Goal: Book appointment/travel/reservation

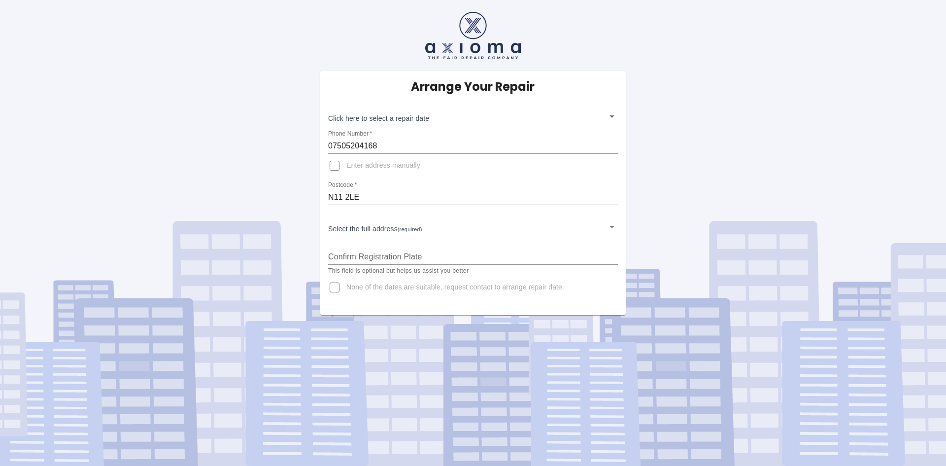
click at [444, 119] on body "Arrange Your Repair Click here to select a repair date ​ Phone Number   * 07505…" at bounding box center [473, 233] width 946 height 466
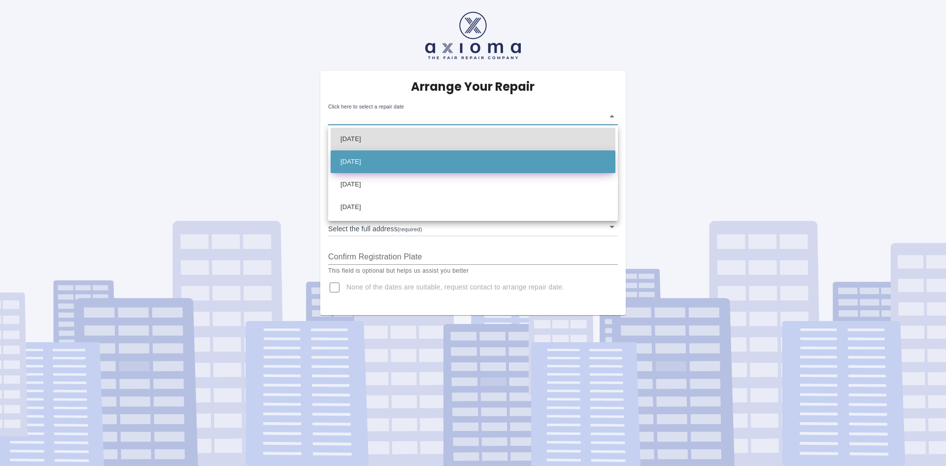
click at [416, 165] on li "Sat Oct 25 2025" at bounding box center [473, 161] width 285 height 23
type input "2025-10-25T00:00:00.000Z"
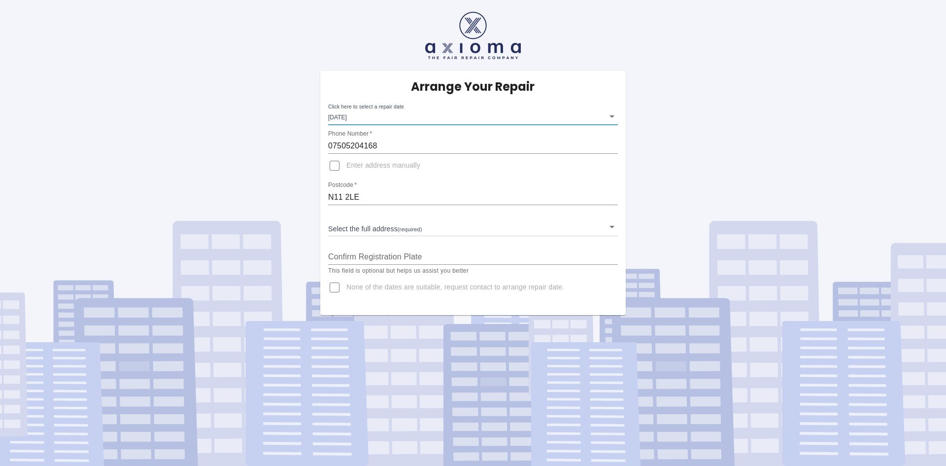
click at [340, 166] on input "Enter address manually" at bounding box center [335, 166] width 24 height 24
checkbox input "true"
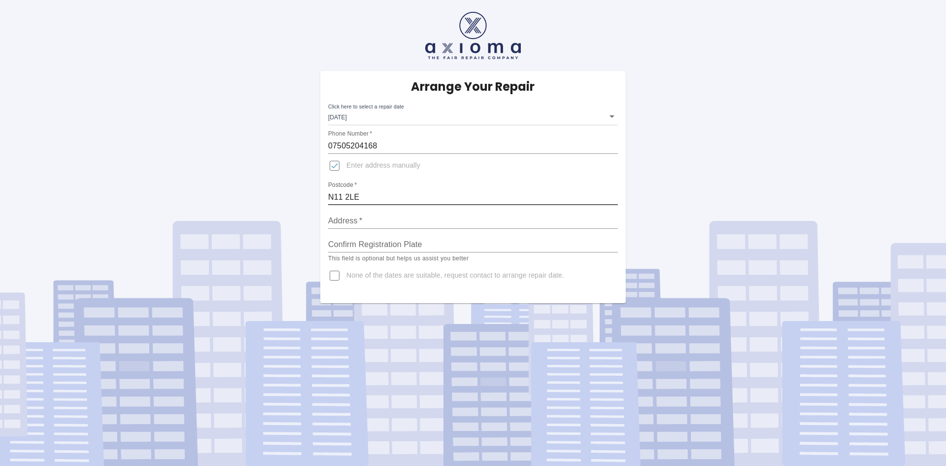
click at [373, 197] on input "N11 2LE" at bounding box center [473, 197] width 290 height 16
type input "N11 2LJ"
click at [374, 215] on input "Address   *" at bounding box center [473, 221] width 290 height 16
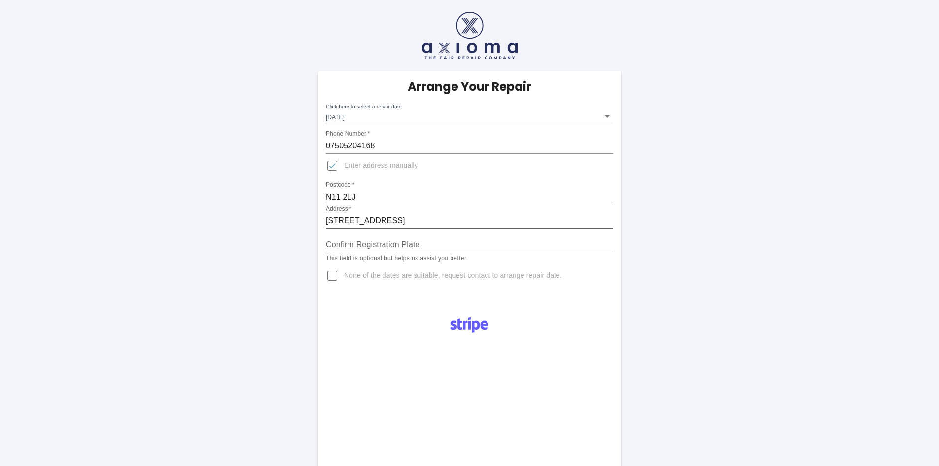
type input "2 Shrewsbury Road"
click at [337, 167] on input "Enter address manually" at bounding box center [332, 166] width 24 height 24
checkbox input "false"
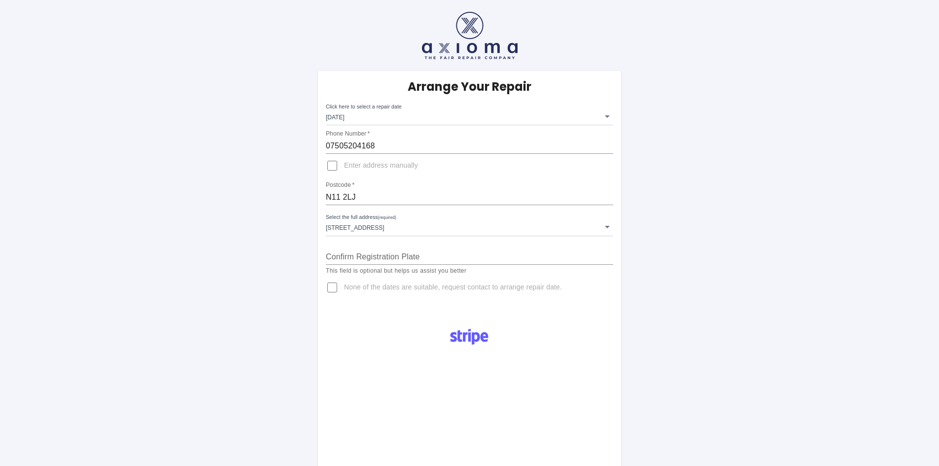
click at [424, 225] on body "Arrange Your Repair Click here to select a repair date Sat Oct 25 2025 2025-10-…" at bounding box center [469, 371] width 939 height 743
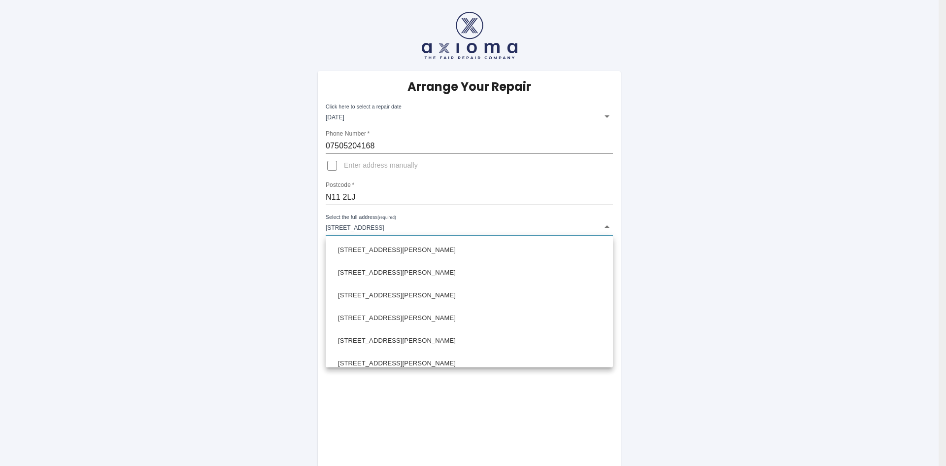
click at [390, 197] on div at bounding box center [473, 233] width 946 height 466
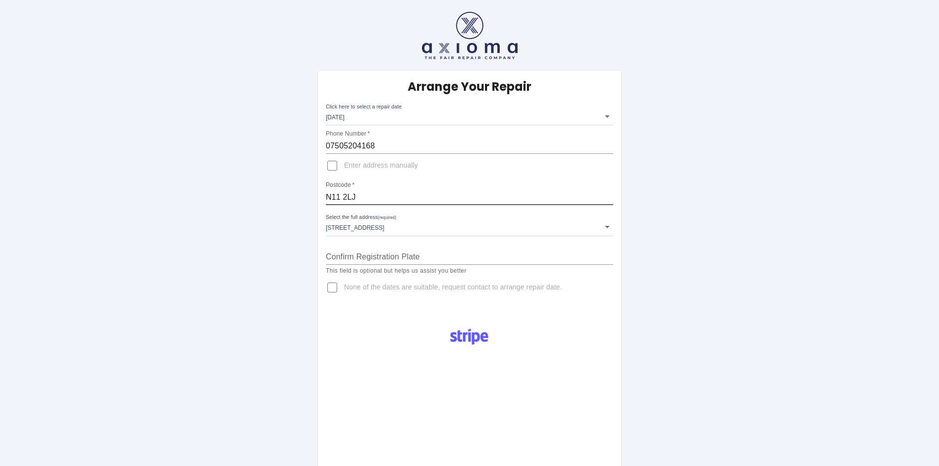
click at [384, 196] on input "N11 2LJ" at bounding box center [469, 197] width 287 height 16
click at [405, 225] on body "Arrange Your Repair Click here to select a repair date Sat Oct 25 2025 2025-10-…" at bounding box center [469, 371] width 939 height 743
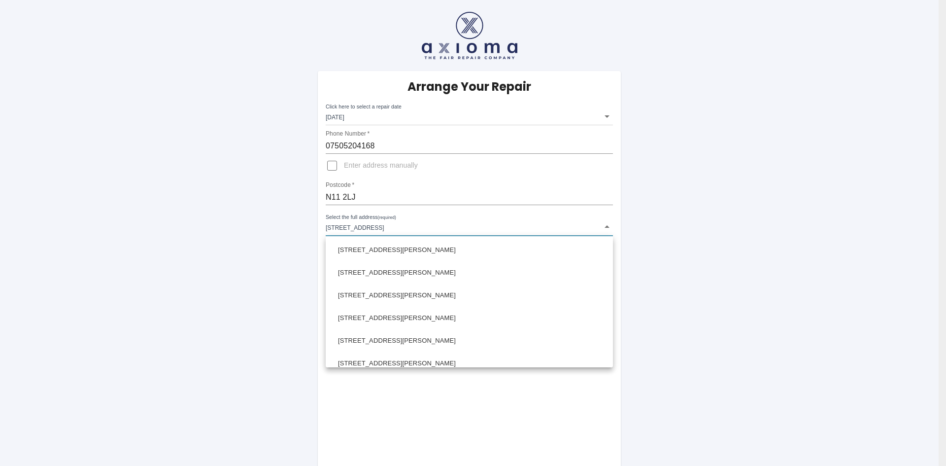
click at [370, 195] on div at bounding box center [473, 233] width 946 height 466
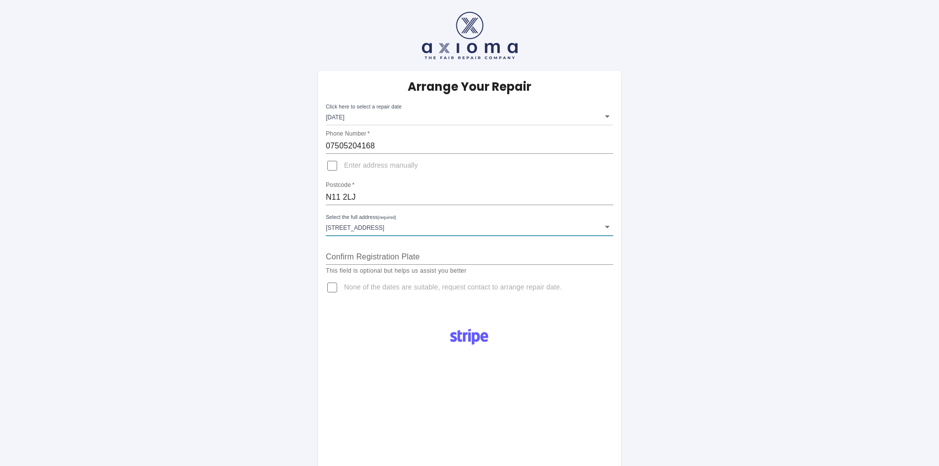
click at [365, 195] on input "N11 2LJ" at bounding box center [469, 197] width 287 height 16
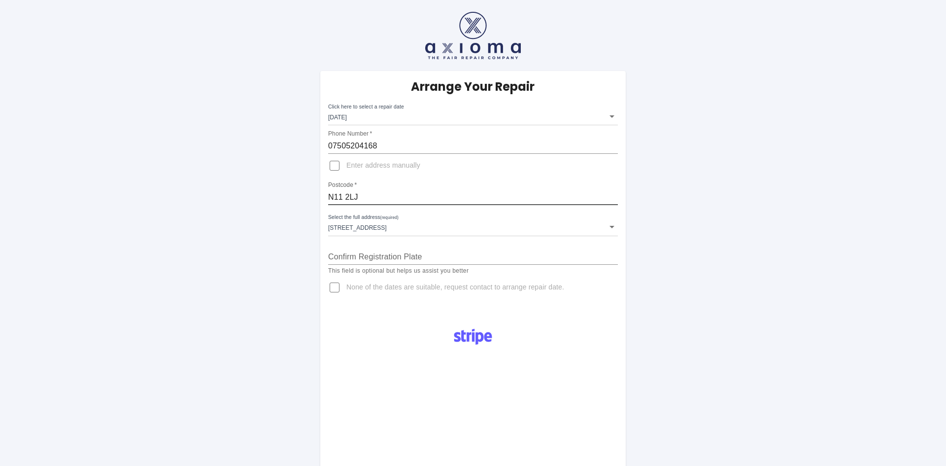
click at [407, 226] on body "Arrange Your Repair Click here to select a repair date Sat Oct 25 2025 2025-10-…" at bounding box center [473, 371] width 946 height 743
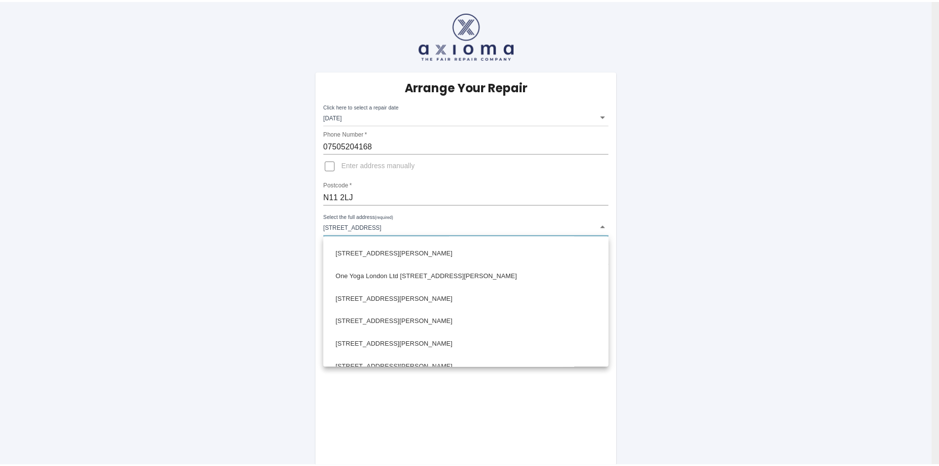
scroll to position [531, 0]
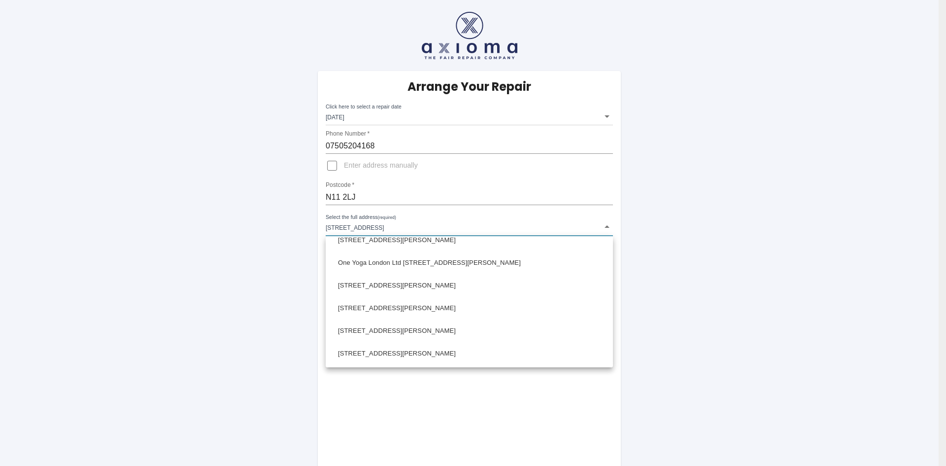
click at [359, 189] on div at bounding box center [473, 233] width 946 height 466
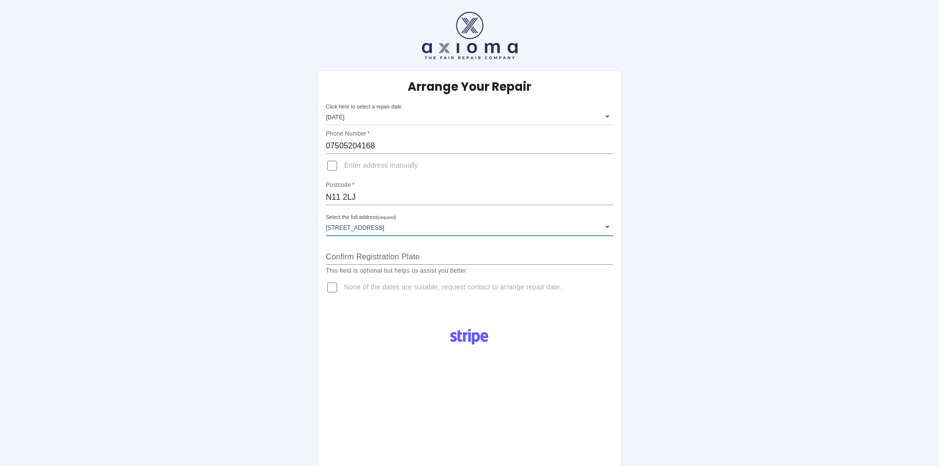
click at [359, 196] on input "N11 2LJ" at bounding box center [469, 197] width 287 height 16
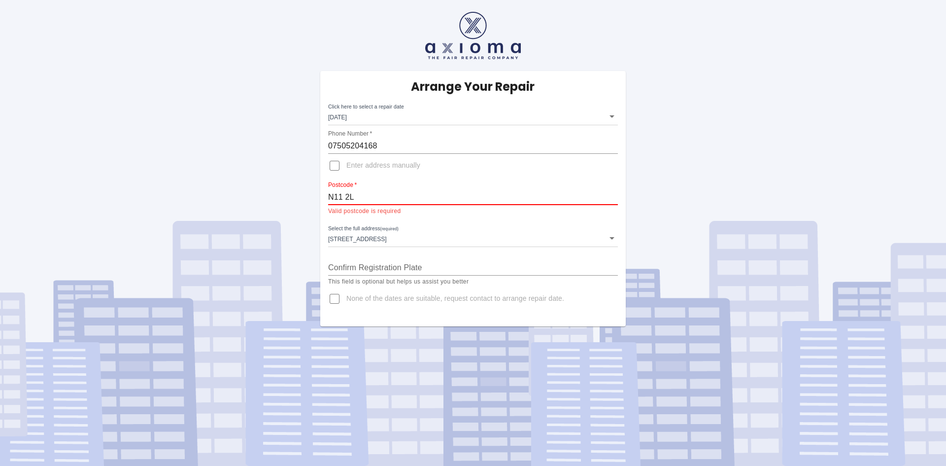
type input "N11 2LJ"
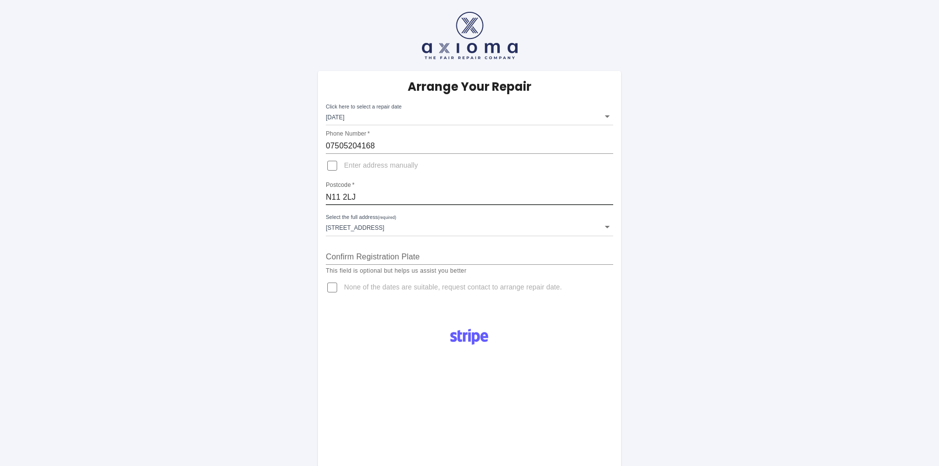
click at [525, 229] on body "Arrange Your Repair Click here to select a repair date Sat Oct 25 2025 2025-10-…" at bounding box center [469, 371] width 939 height 743
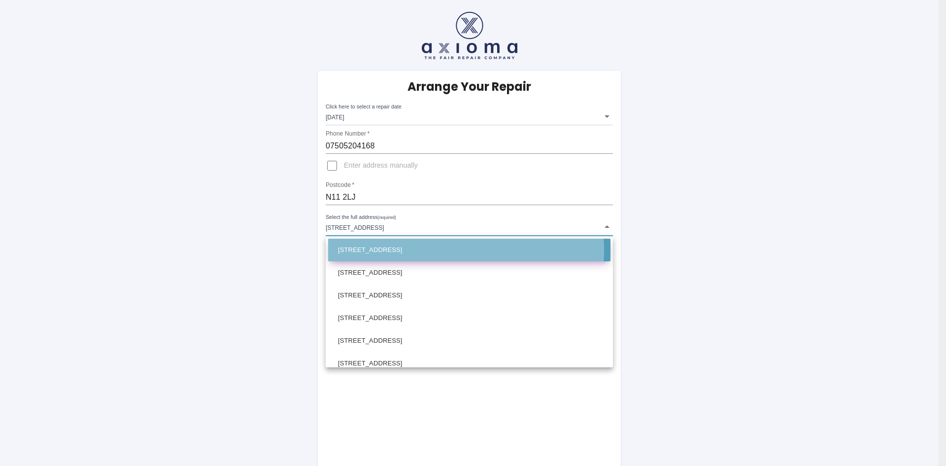
click at [447, 250] on li "2 Shrewsbury Road London" at bounding box center [469, 250] width 282 height 23
type input "2 Shrewsbury Road London"
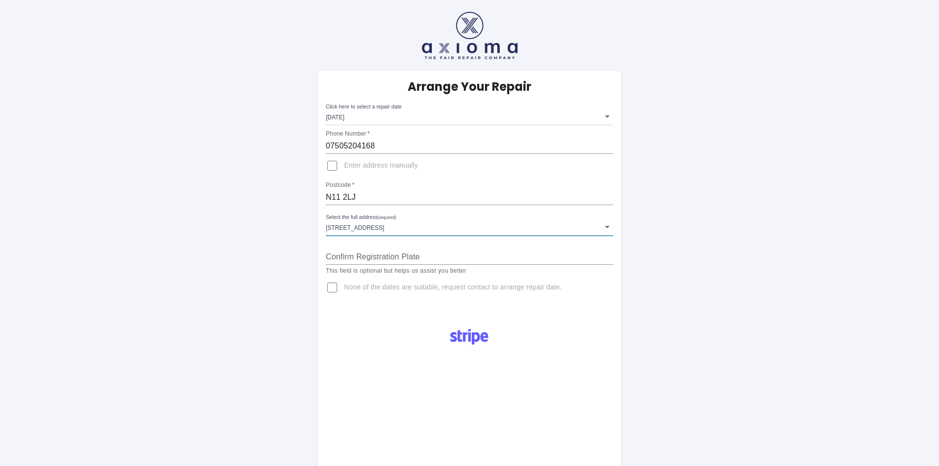
click at [442, 252] on input "Confirm Registration Plate" at bounding box center [469, 257] width 287 height 16
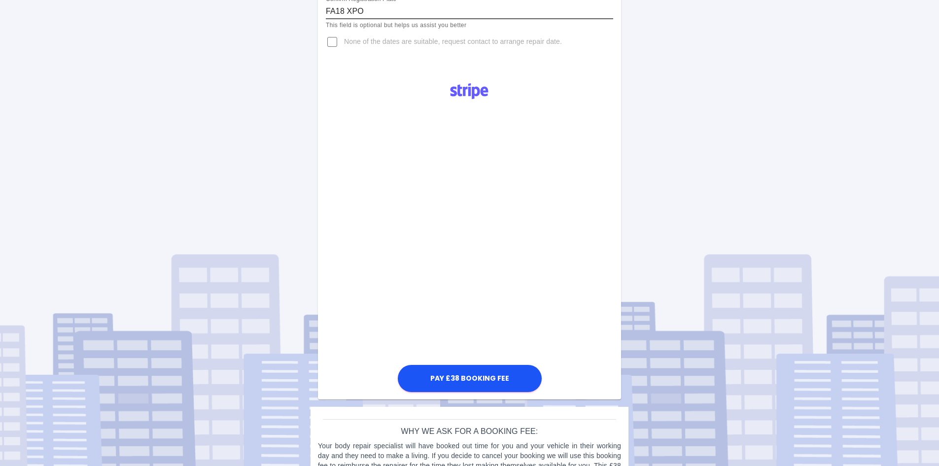
scroll to position [246, 0]
type input "FA18 XPO"
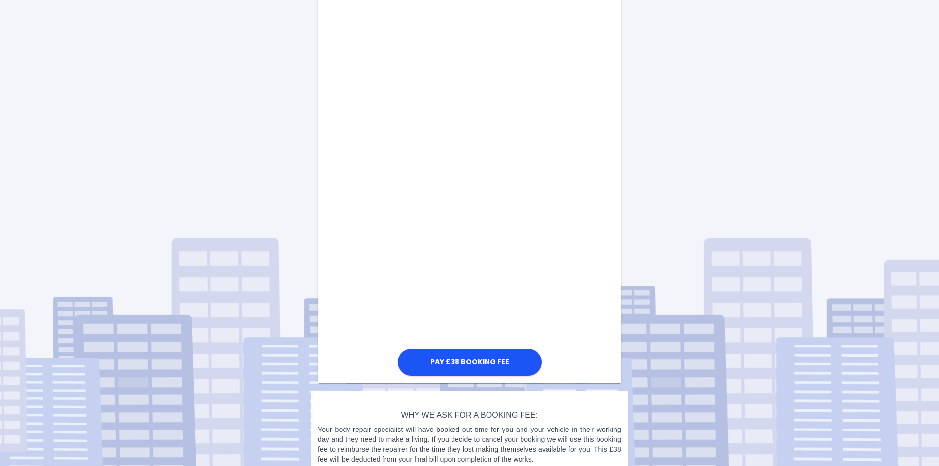
scroll to position [478, 0]
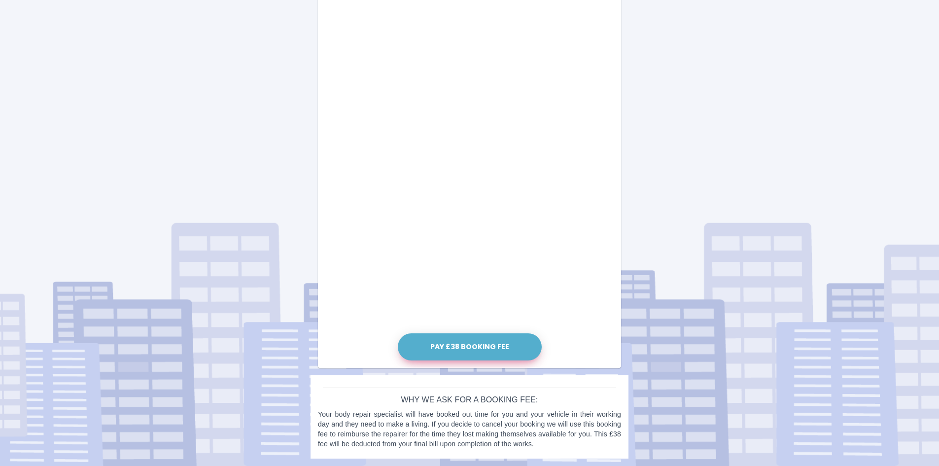
click at [460, 343] on button "Pay £38 Booking Fee" at bounding box center [470, 346] width 144 height 27
